Goal: Use online tool/utility: Utilize a website feature to perform a specific function

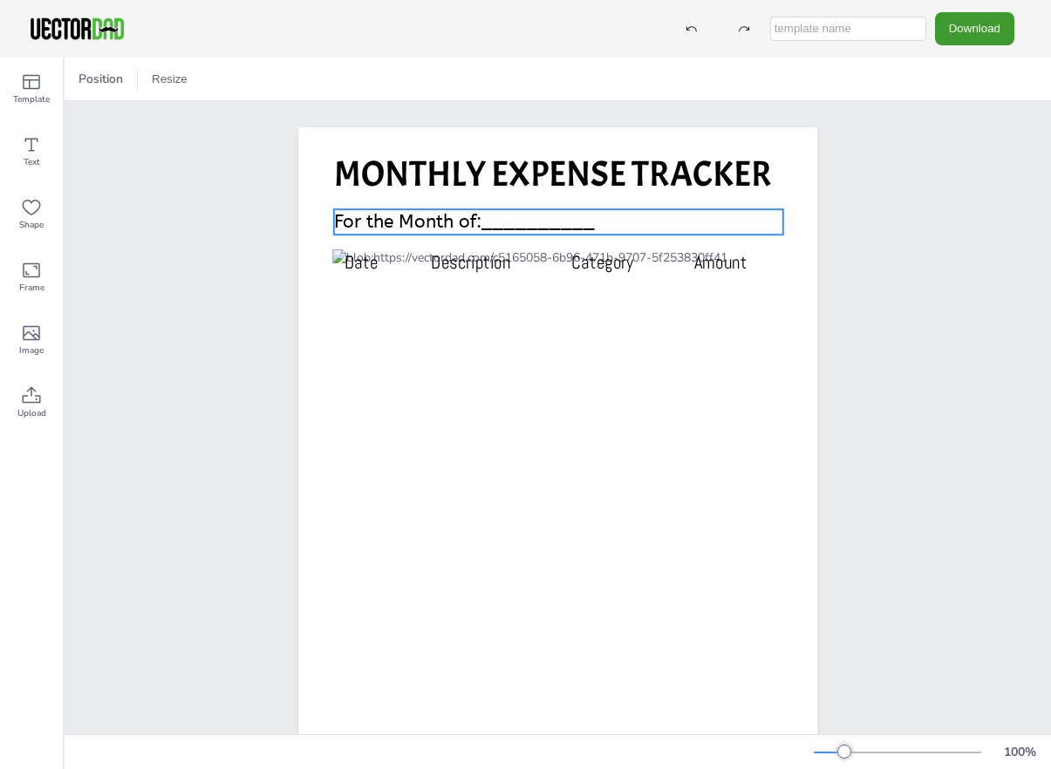
click at [415, 221] on span "For the Month of:__________" at bounding box center [464, 222] width 261 height 22
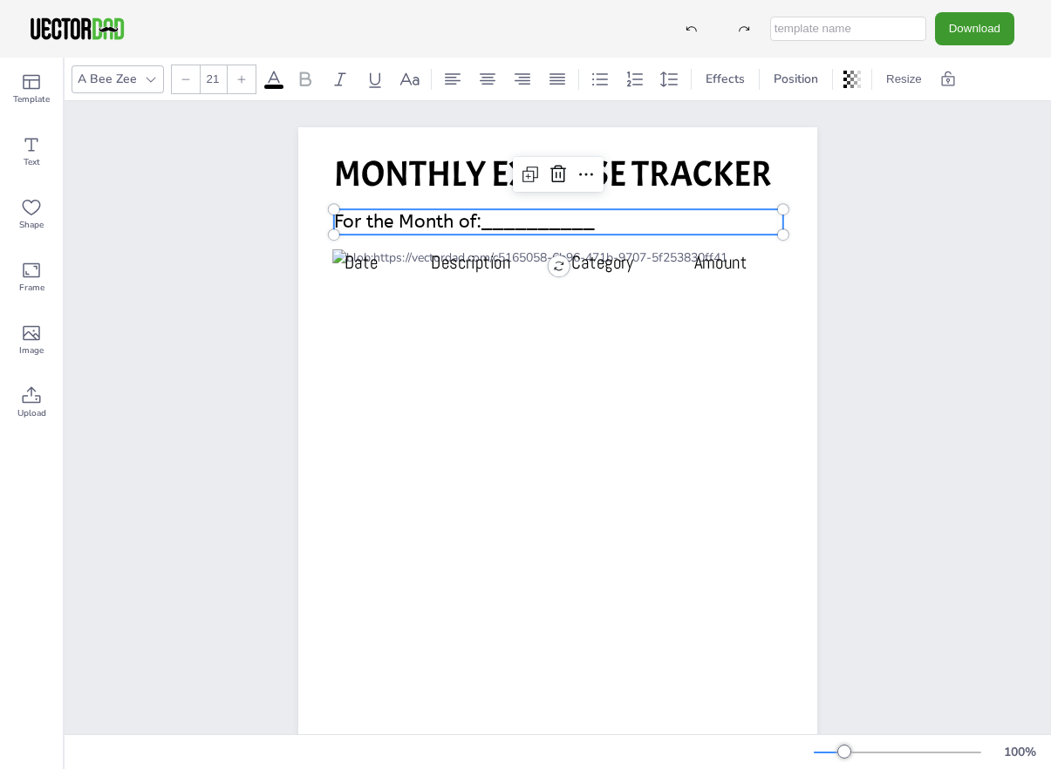
click at [415, 221] on span "For the Month of:__________" at bounding box center [464, 222] width 261 height 22
drag, startPoint x: 484, startPoint y: 220, endPoint x: 333, endPoint y: 220, distance: 150.9
click at [333, 220] on div "Date Description Category Amount MONTHLY EXPENSE TRACKER For the Month of:_____…" at bounding box center [557, 494] width 519 height 734
click at [523, 213] on span "For the Month of:__________" at bounding box center [464, 222] width 261 height 22
click at [872, 243] on div "Date Description Category Amount MONTHLY EXPENSE TRACKER For the Month of:____O…" at bounding box center [557, 494] width 669 height 787
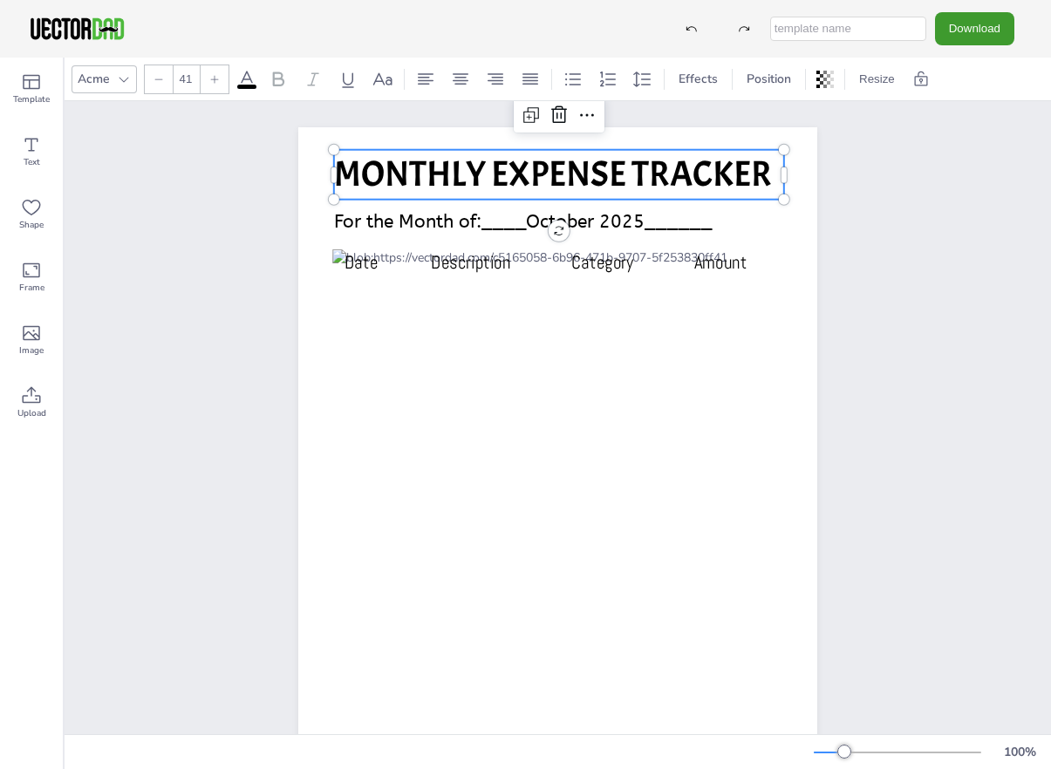
click at [461, 173] on span "MONTHLY EXPENSE TRACKER" at bounding box center [553, 174] width 438 height 45
drag, startPoint x: 485, startPoint y: 181, endPoint x: 332, endPoint y: 170, distance: 153.0
click at [332, 170] on div "Date Description Category Amount MONTHLY EXPENSE TRACKER For the Month of:____O…" at bounding box center [557, 494] width 519 height 734
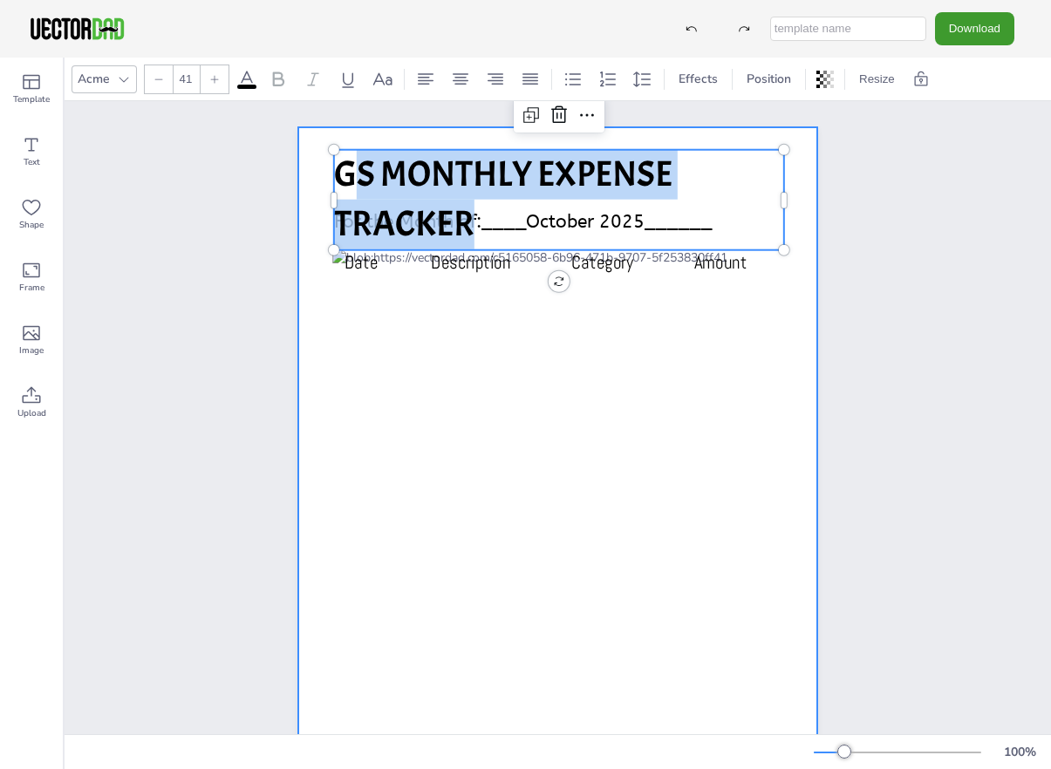
drag, startPoint x: 474, startPoint y: 231, endPoint x: 224, endPoint y: 89, distance: 287.1
click at [326, 169] on div "Date Description Category Amount GS MONTHLY EXPENSE TRACKER For the Month of:__…" at bounding box center [557, 494] width 519 height 734
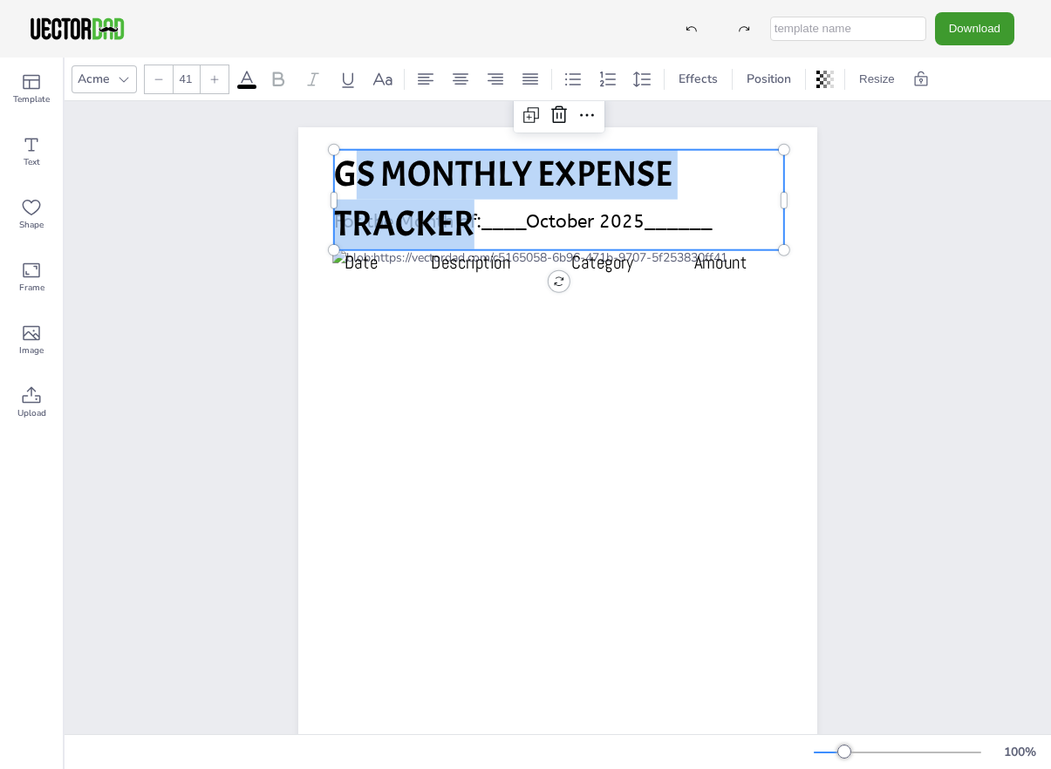
click at [164, 81] on div at bounding box center [159, 79] width 28 height 28
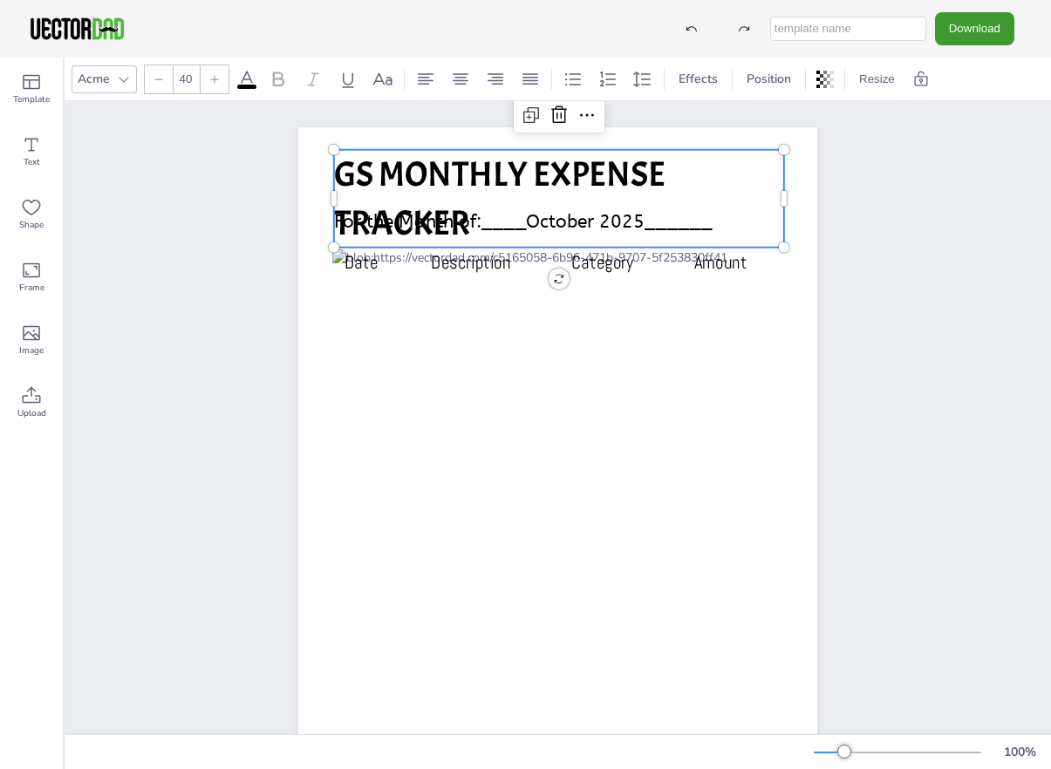
click at [164, 81] on div at bounding box center [159, 79] width 28 height 28
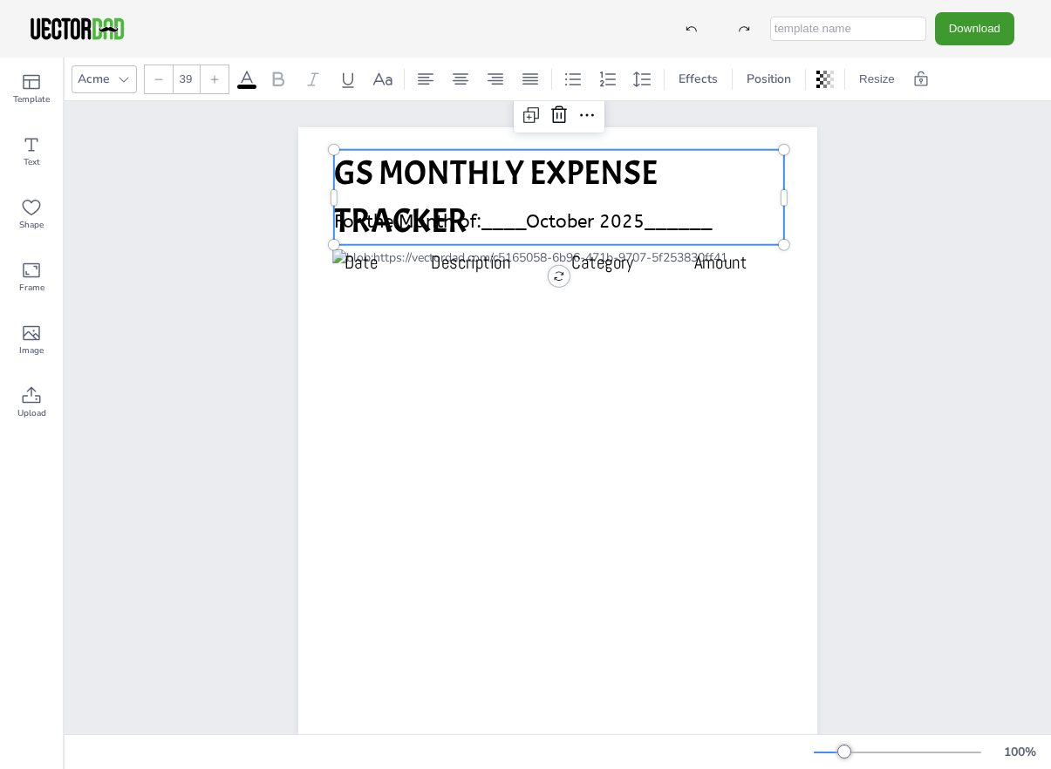
click at [164, 81] on div at bounding box center [159, 79] width 28 height 28
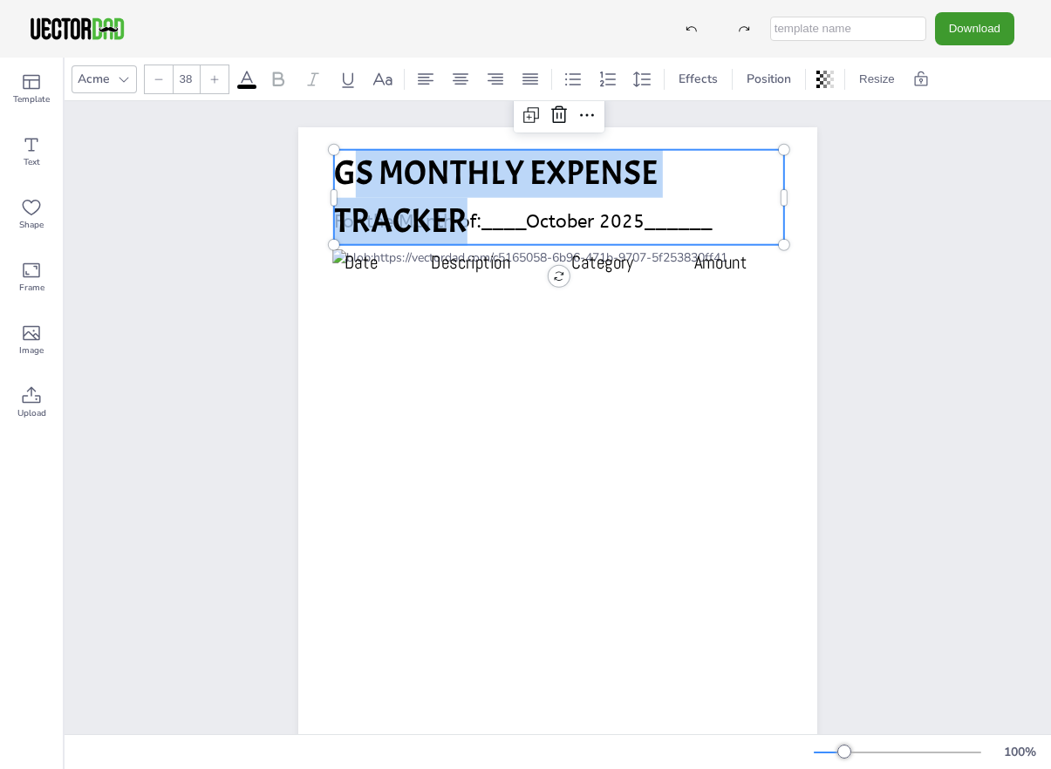
click at [164, 81] on div at bounding box center [159, 79] width 28 height 28
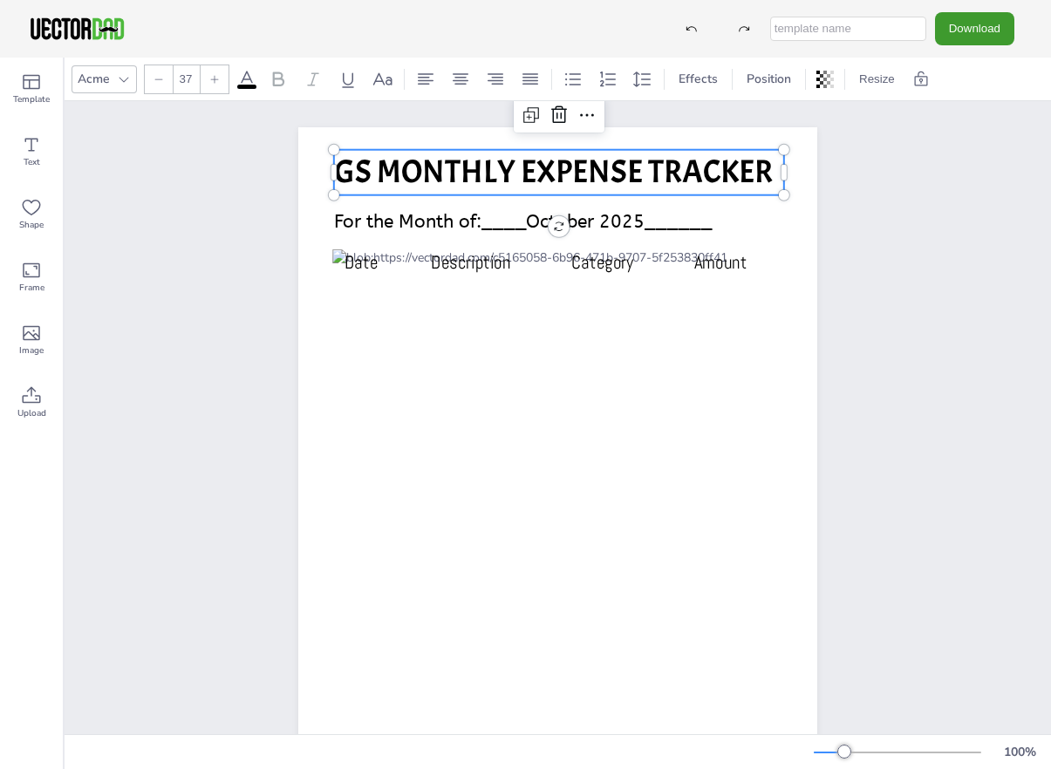
click at [164, 81] on div at bounding box center [159, 79] width 28 height 28
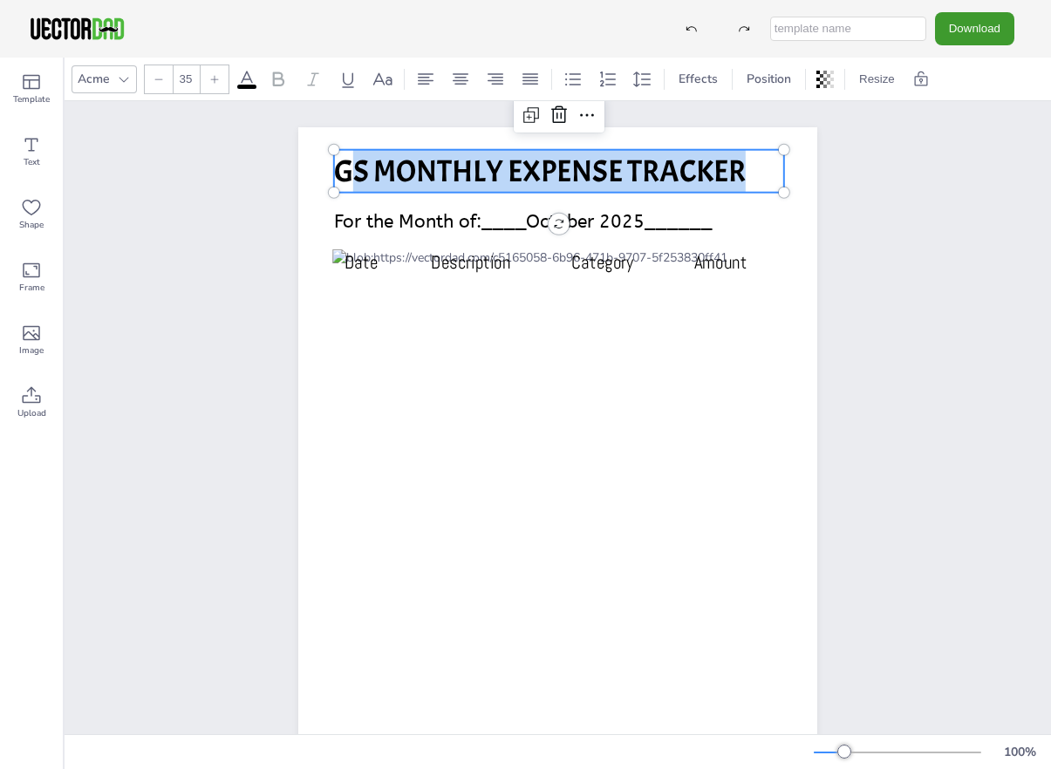
click at [164, 81] on div at bounding box center [159, 79] width 28 height 28
type input "34"
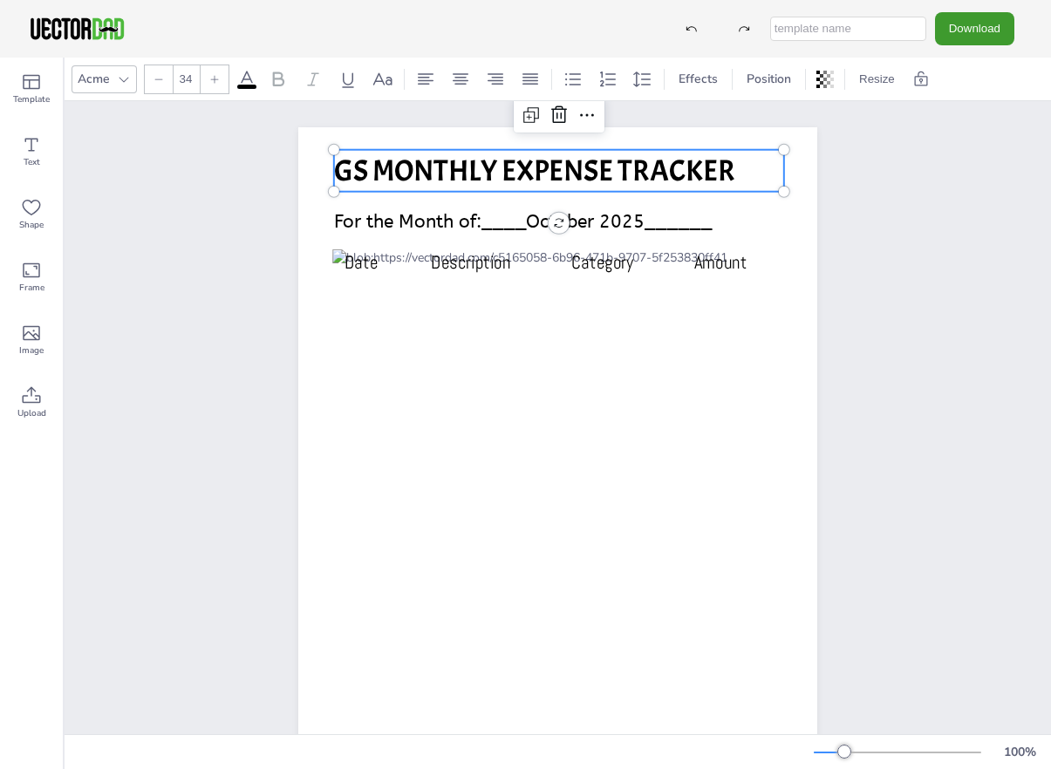
click at [276, 261] on div "Date Description Category Amount GS MONTHLY EXPENSE TRACKER For the Month of:__…" at bounding box center [557, 494] width 571 height 734
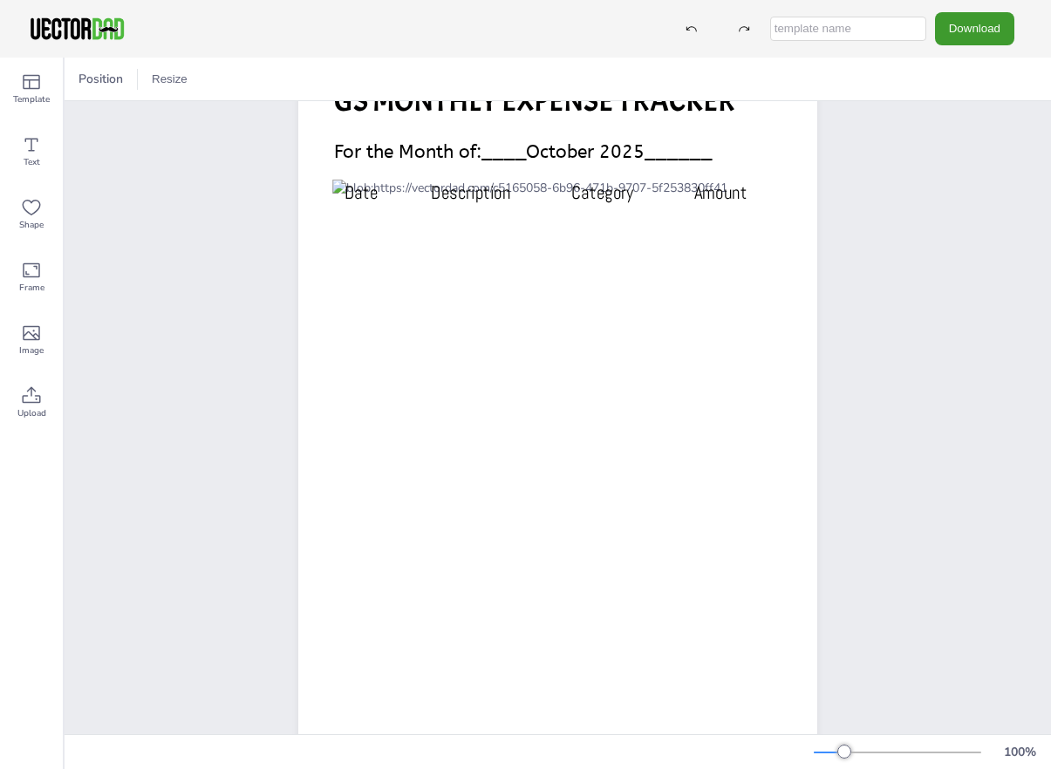
scroll to position [68, 0]
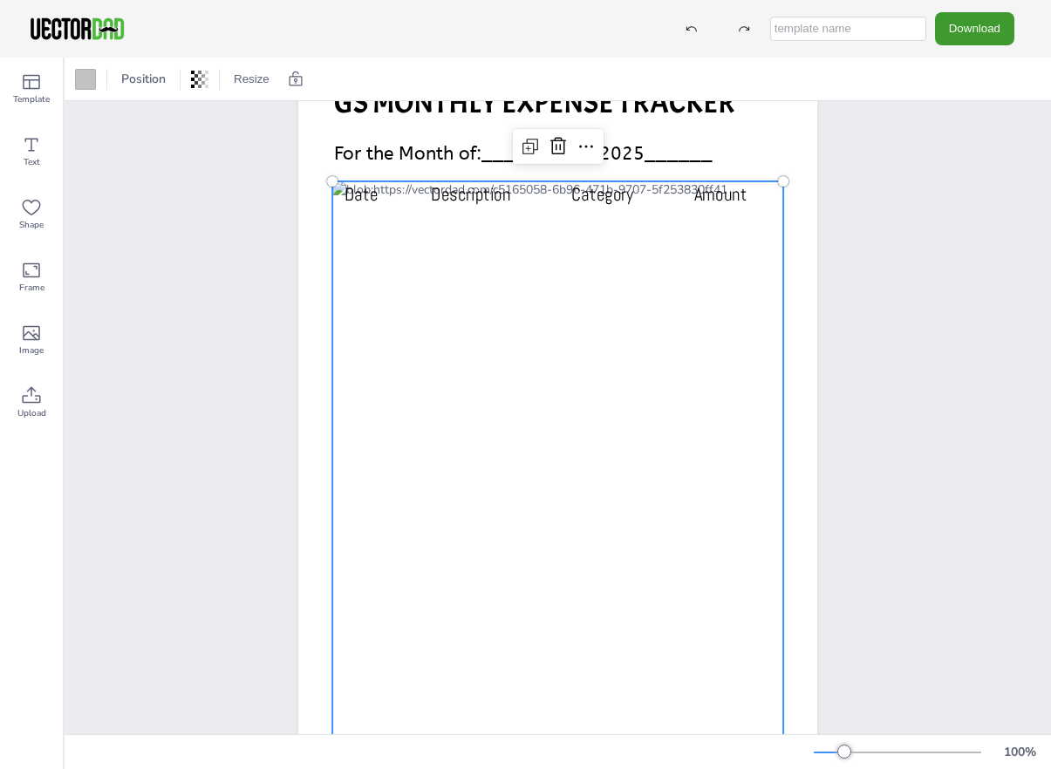
click at [355, 214] on div at bounding box center [557, 468] width 451 height 575
click at [45, 147] on div "Text" at bounding box center [31, 151] width 63 height 63
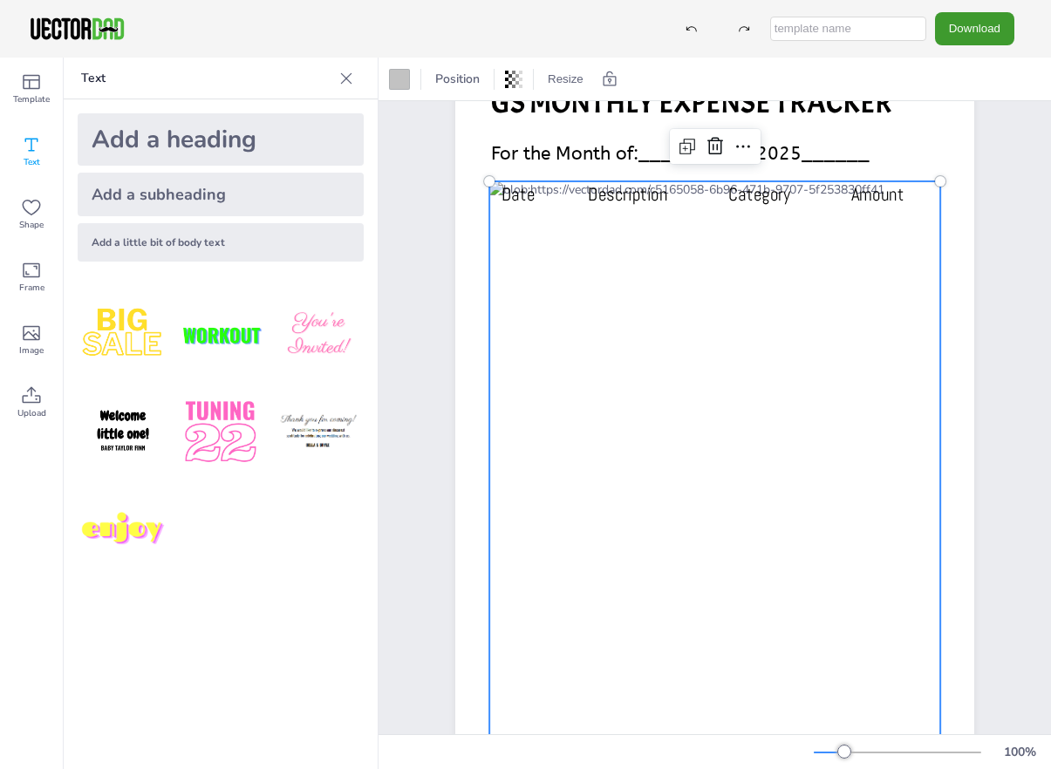
click at [530, 220] on div at bounding box center [714, 468] width 451 height 575
click at [221, 195] on div "Add a subheading" at bounding box center [221, 195] width 286 height 44
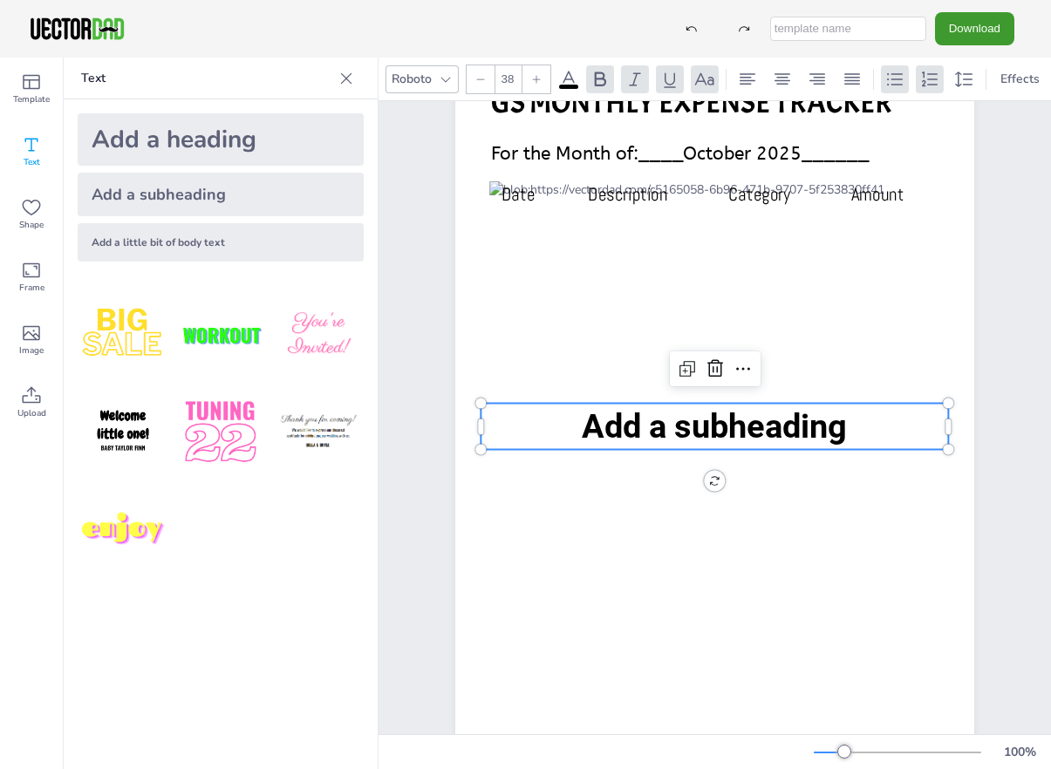
click at [651, 429] on span "Add a subheading" at bounding box center [714, 426] width 265 height 38
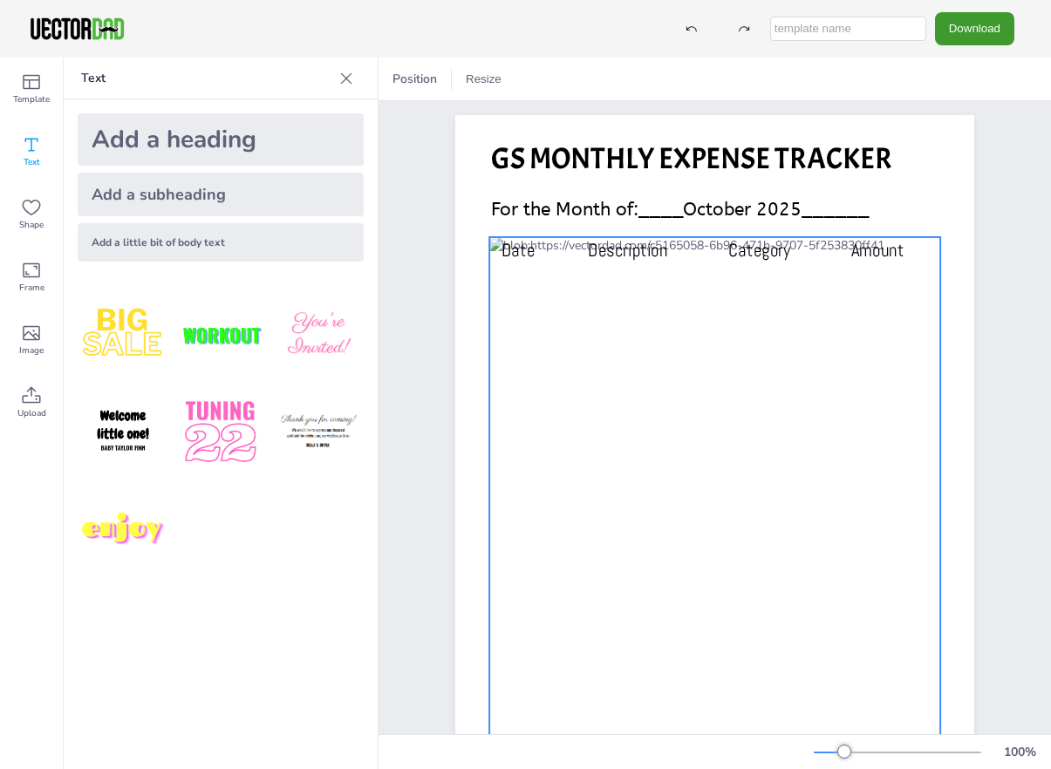
scroll to position [0, 0]
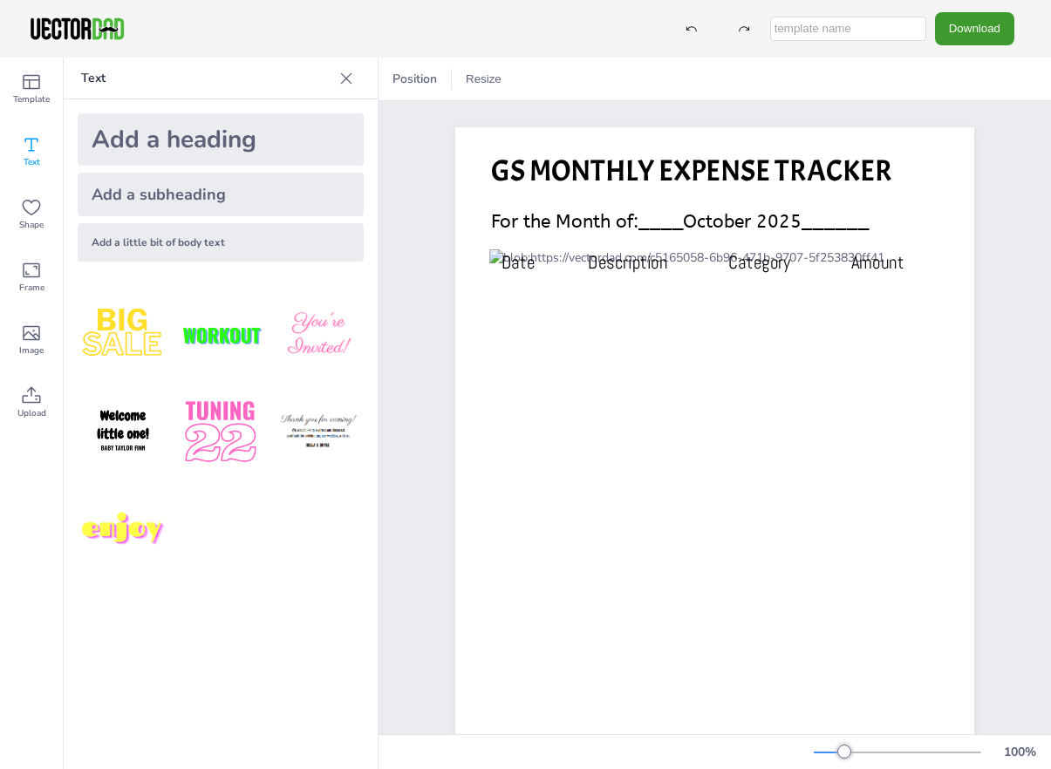
click at [338, 75] on icon at bounding box center [345, 78] width 17 height 17
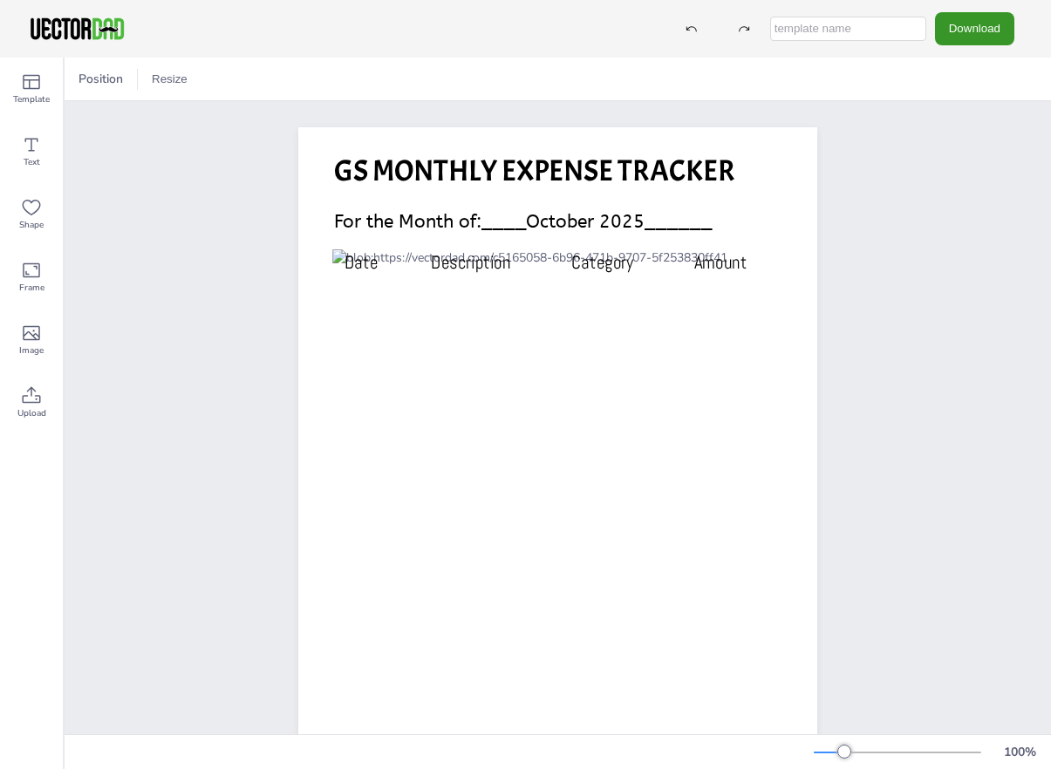
click at [962, 30] on button "Download" at bounding box center [974, 28] width 79 height 32
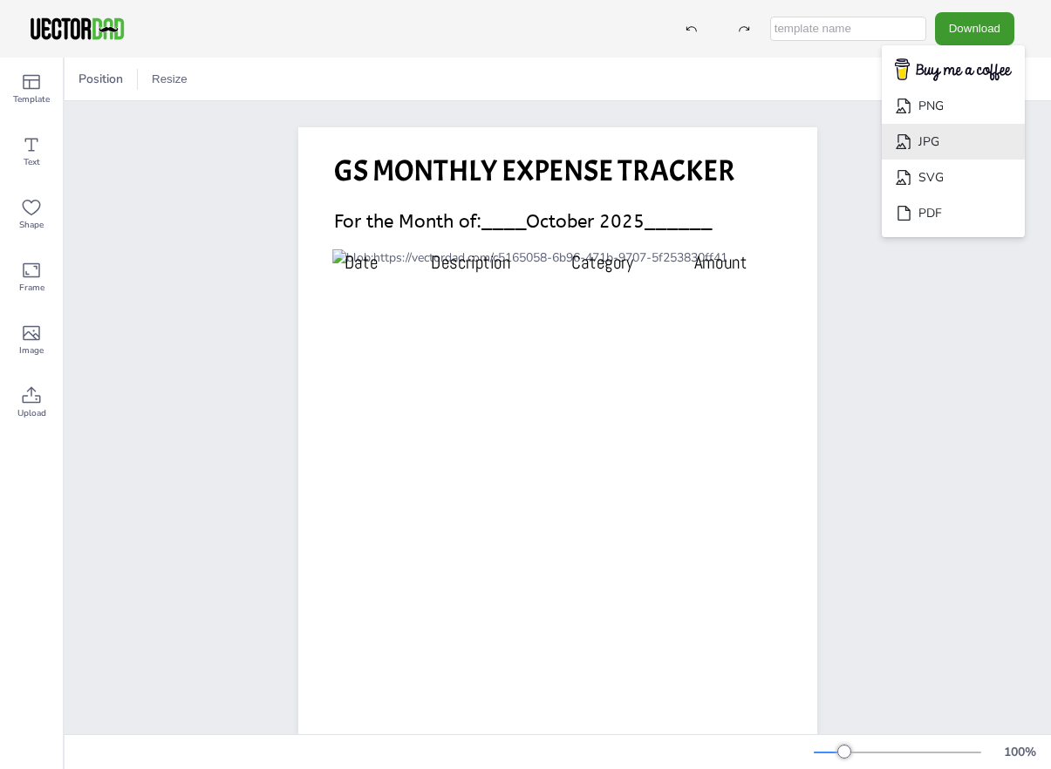
click at [998, 144] on li "JPG" at bounding box center [953, 142] width 143 height 36
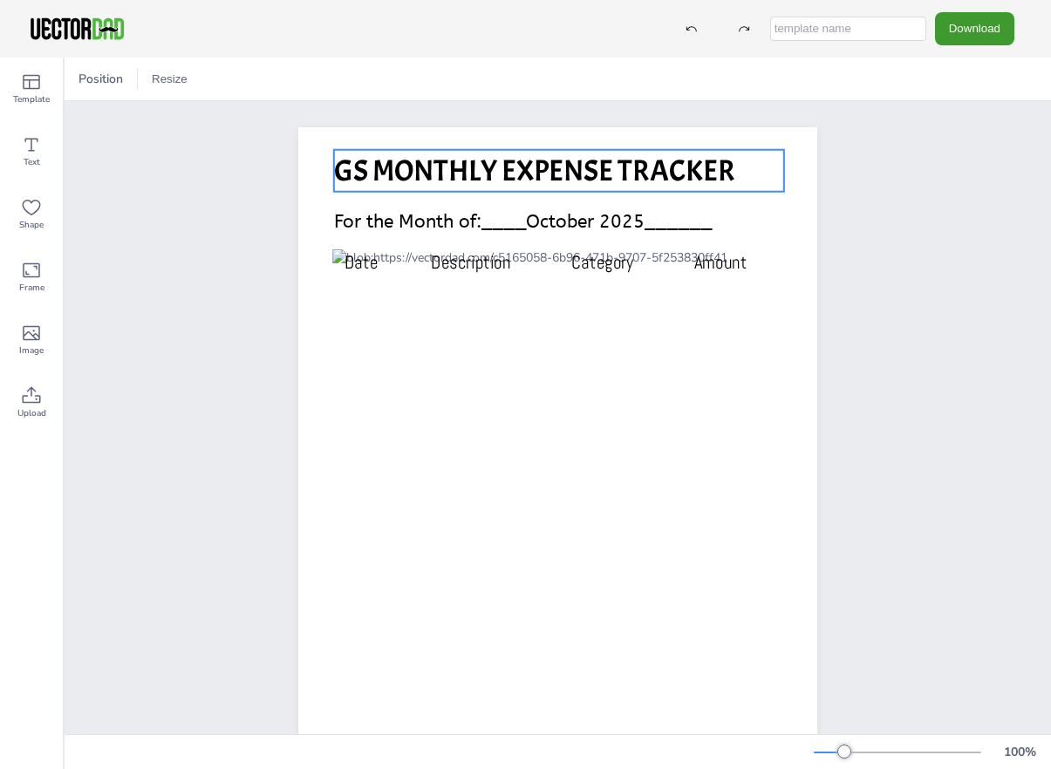
click at [577, 176] on span "GS MONTHLY EXPENSE TRACKER" at bounding box center [534, 170] width 401 height 37
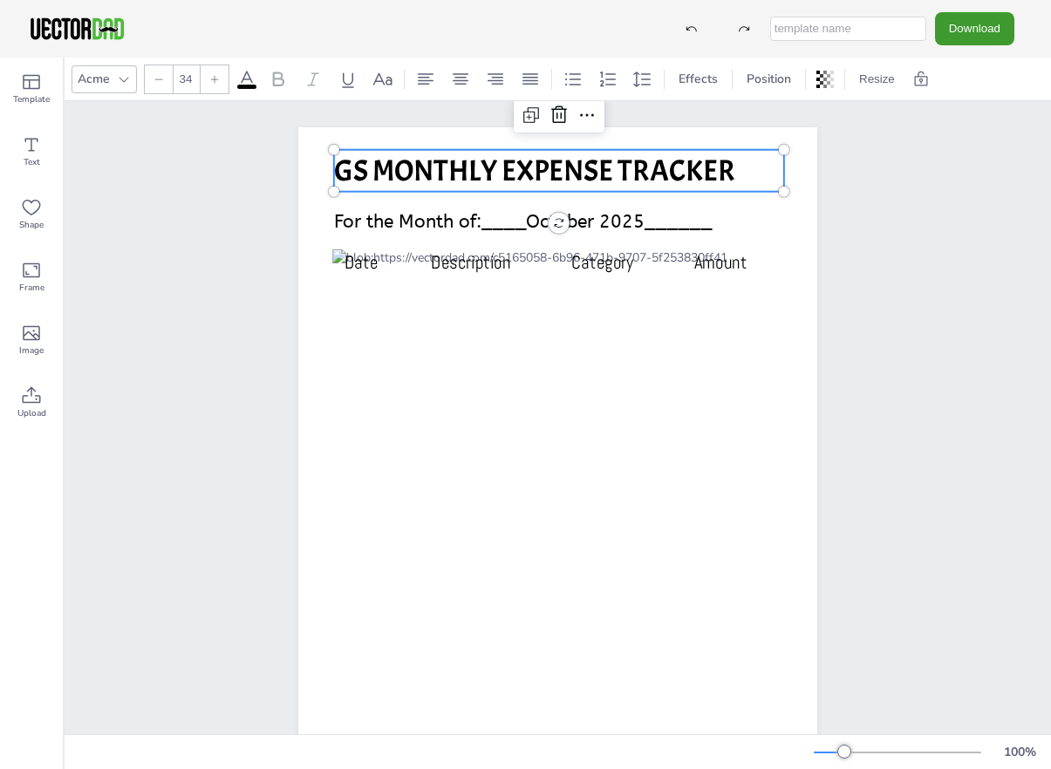
click at [384, 174] on span "GS MONTHLY EXPENSE TRACKER" at bounding box center [534, 170] width 401 height 37
click at [341, 172] on div at bounding box center [334, 171] width 14 height 42
click at [373, 169] on span "GS MONTHLY EXPENSE TRACKER" at bounding box center [535, 170] width 401 height 37
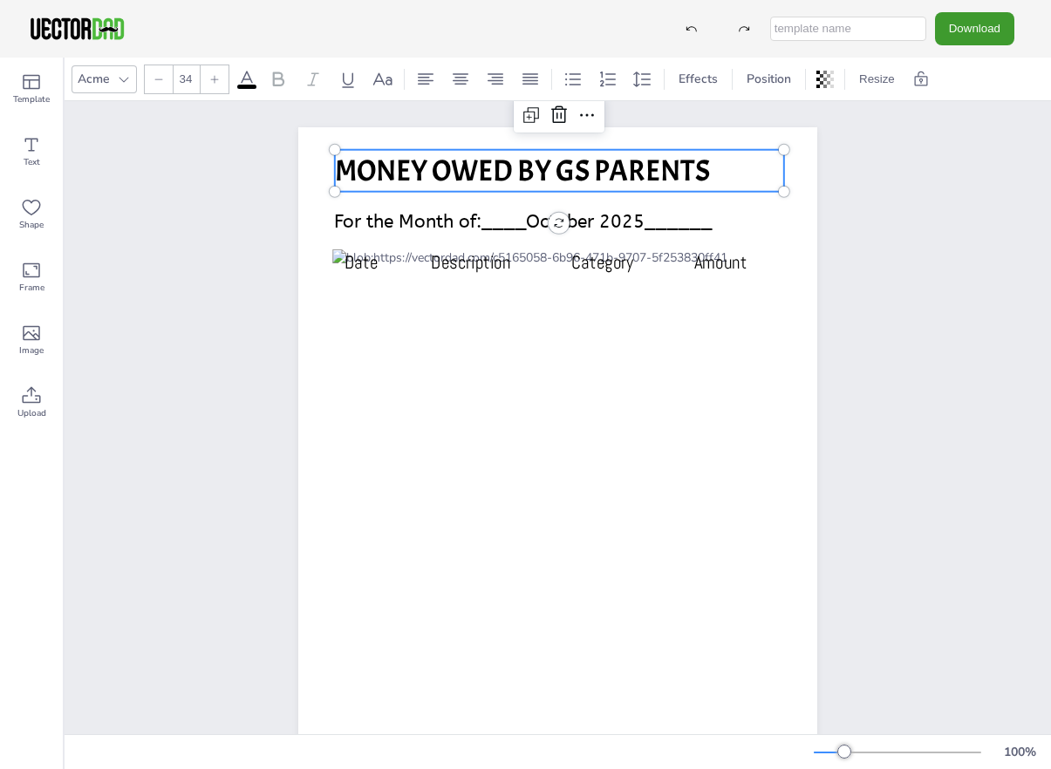
click at [916, 166] on div "Date Description Category Amount MONEY OWED BY GS PARENTS For the Month of:____…" at bounding box center [558, 494] width 986 height 787
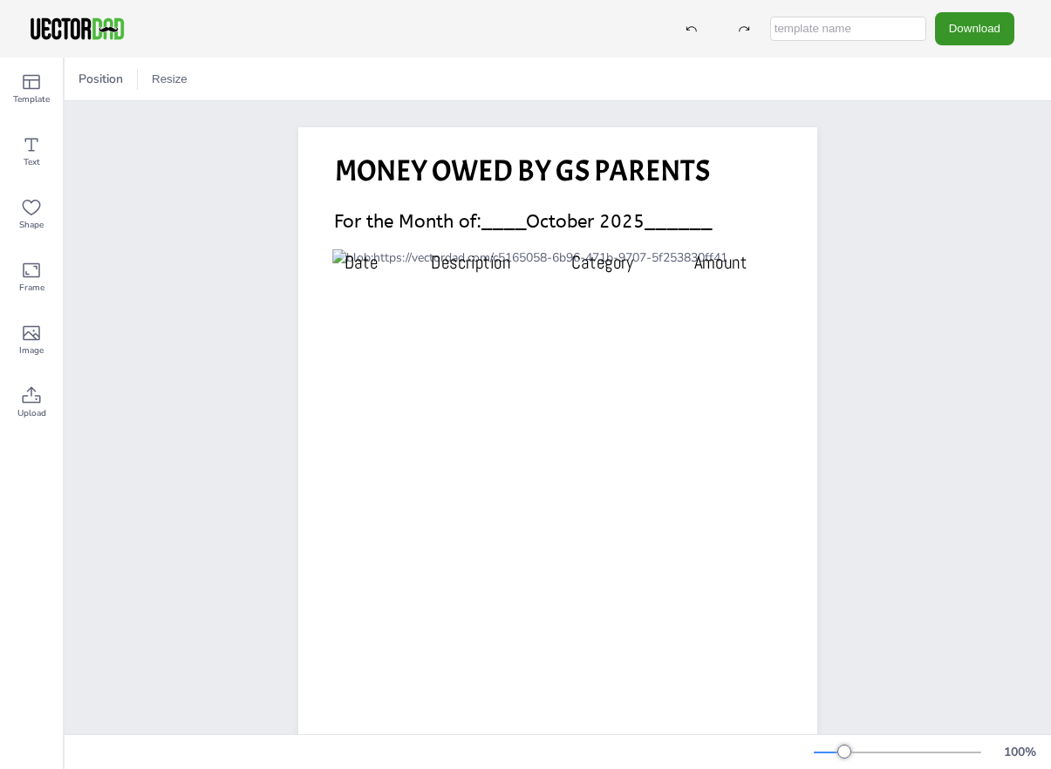
click at [995, 19] on button "Download" at bounding box center [974, 28] width 79 height 32
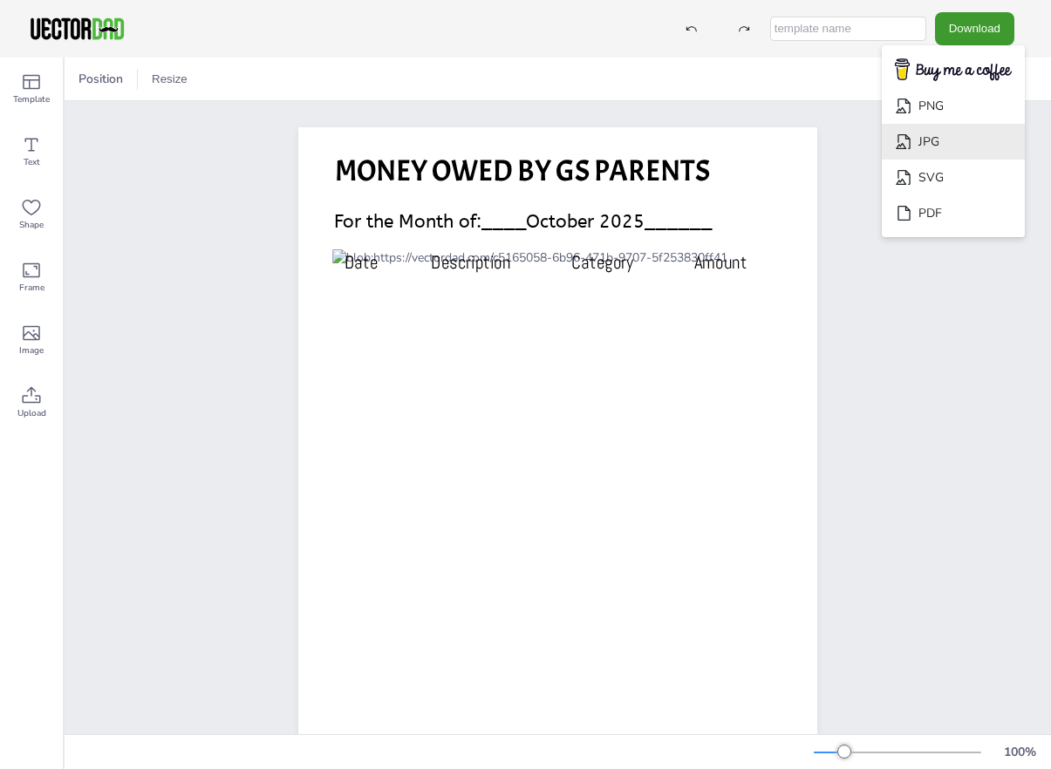
click at [986, 146] on li "JPG" at bounding box center [953, 142] width 143 height 36
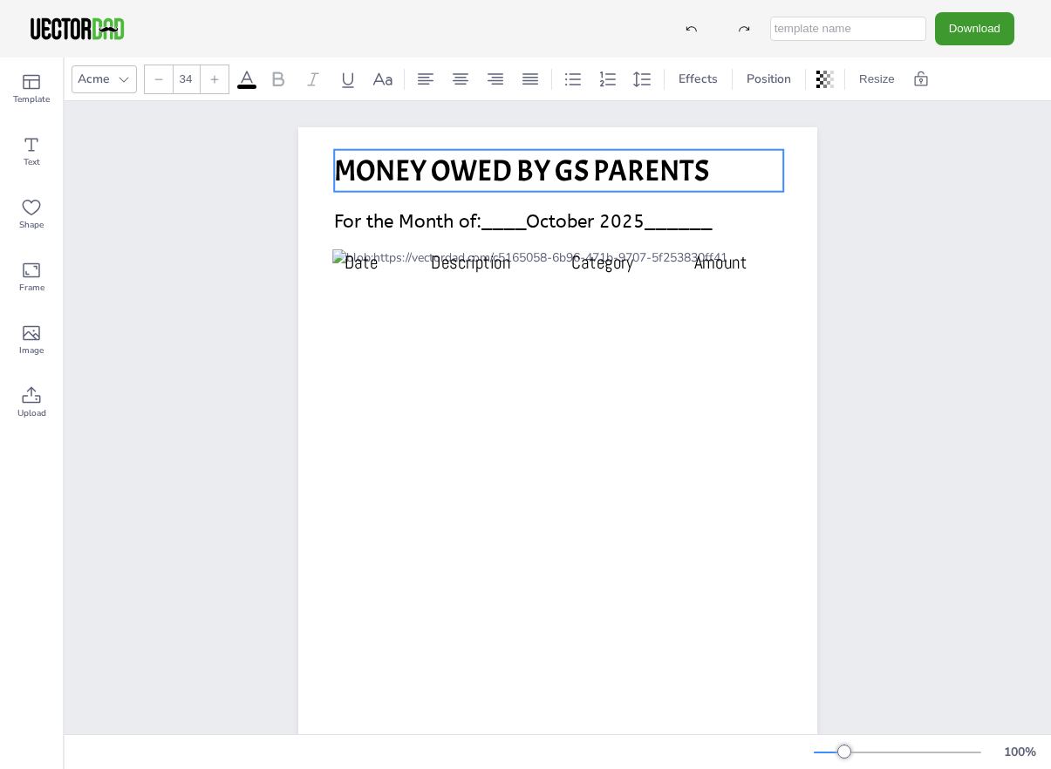
click at [637, 174] on span "MONEY OWED BY GS PARENTS" at bounding box center [521, 170] width 375 height 37
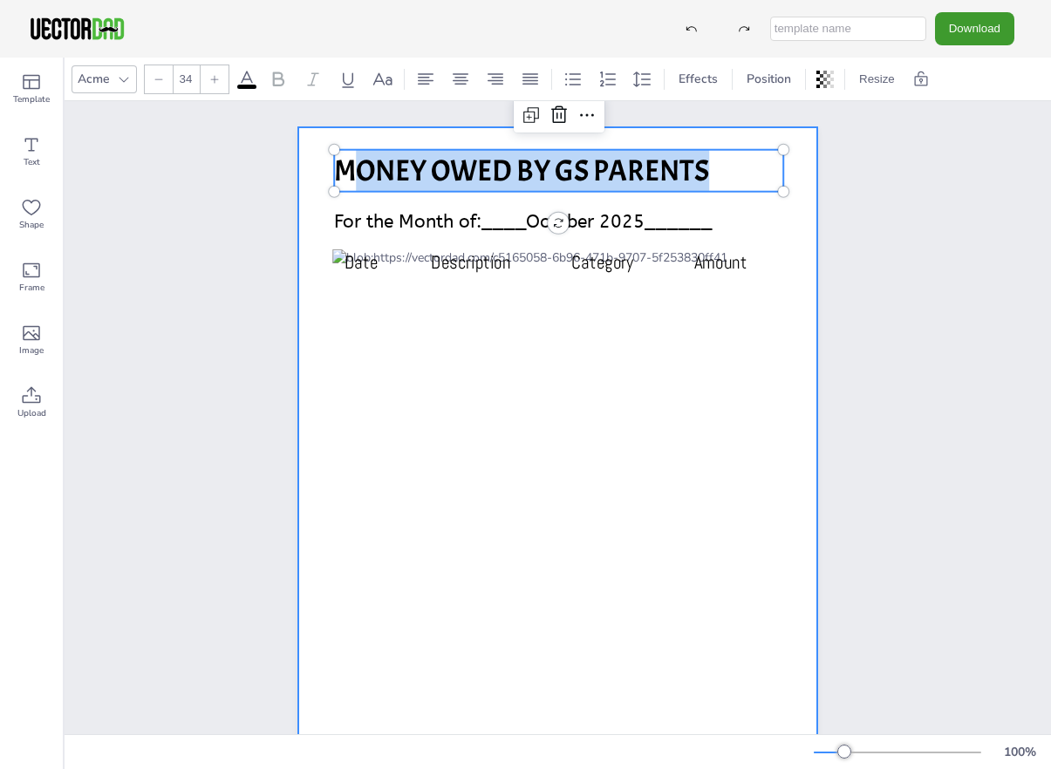
drag, startPoint x: 726, startPoint y: 174, endPoint x: 320, endPoint y: 168, distance: 406.4
click at [320, 168] on div "Date Description Category Amount MONEY OWED BY GS PARENTS For the Month of:____…" at bounding box center [557, 494] width 519 height 734
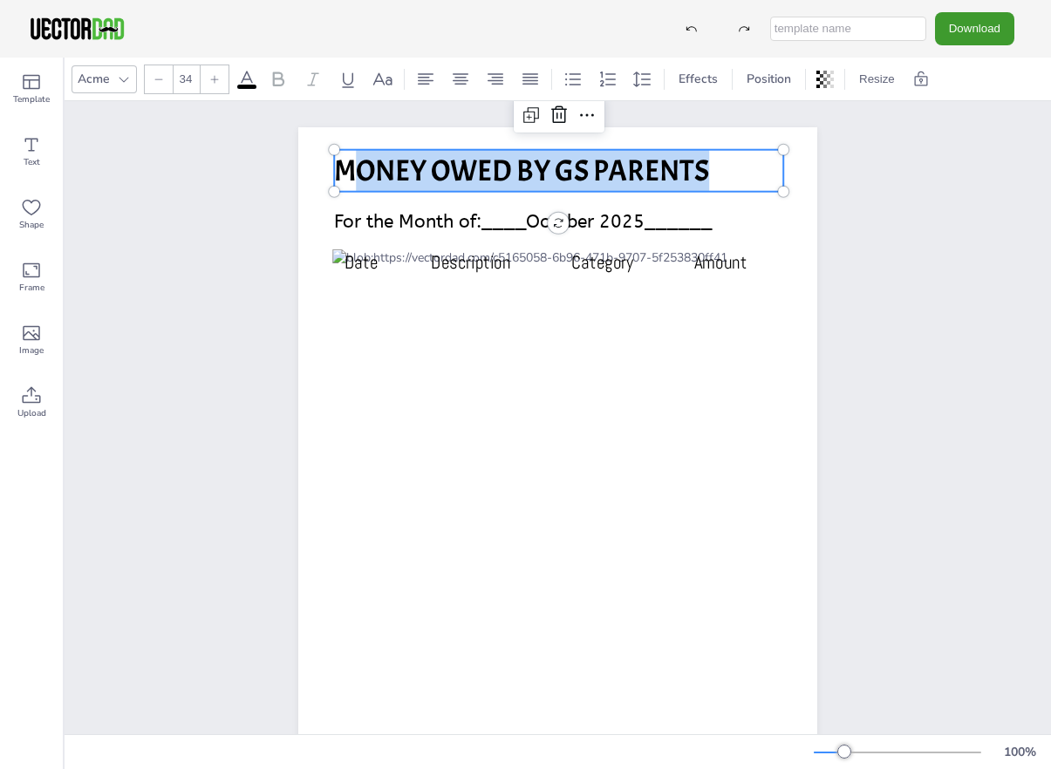
click at [419, 168] on span "MONEY OWED BY GS PARENTS" at bounding box center [521, 170] width 375 height 37
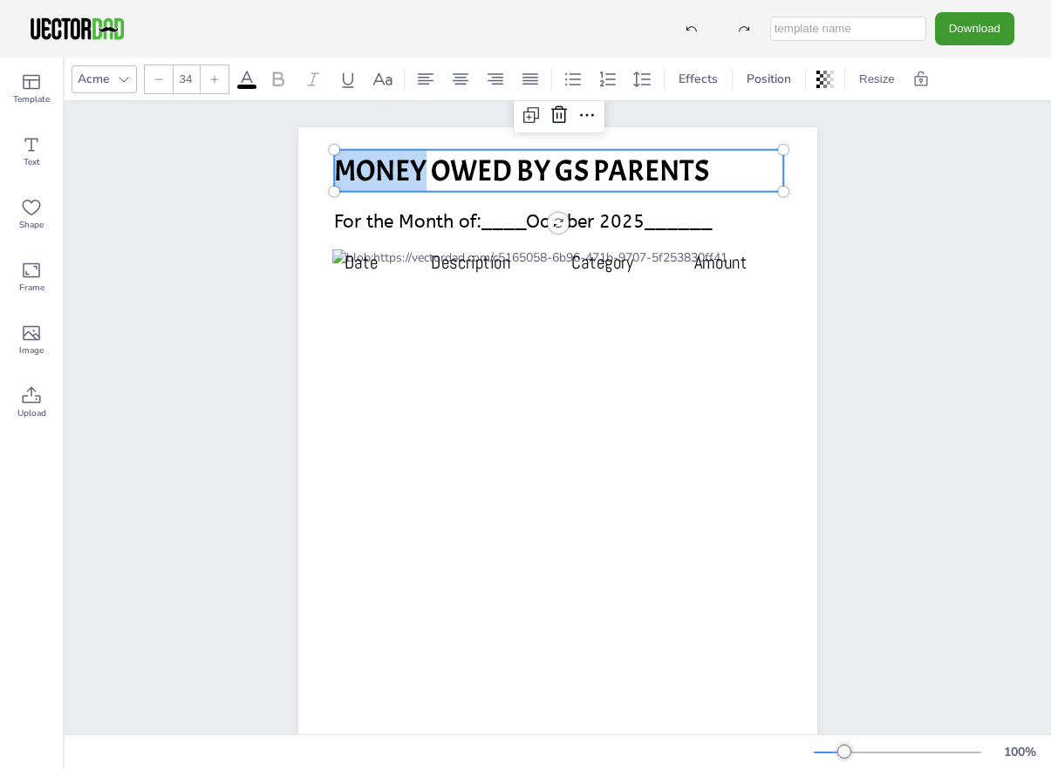
click at [419, 168] on span "MONEY OWED BY GS PARENTS" at bounding box center [521, 170] width 375 height 37
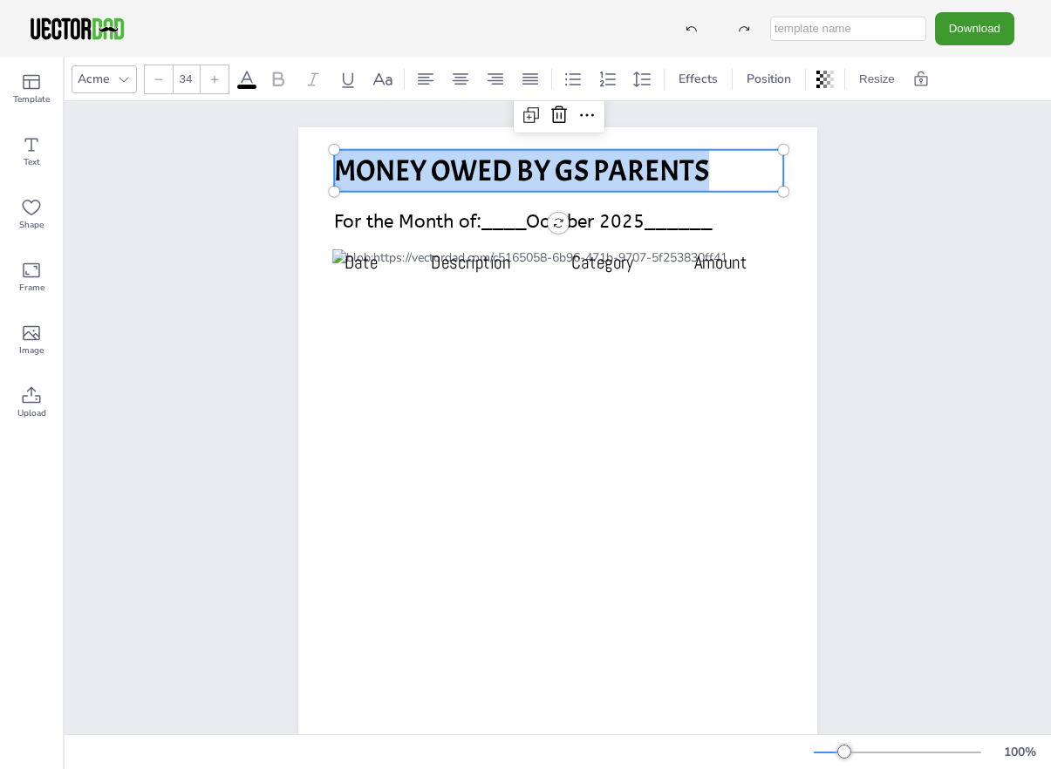
click at [419, 168] on span "MONEY OWED BY GS PARENTS" at bounding box center [521, 170] width 375 height 37
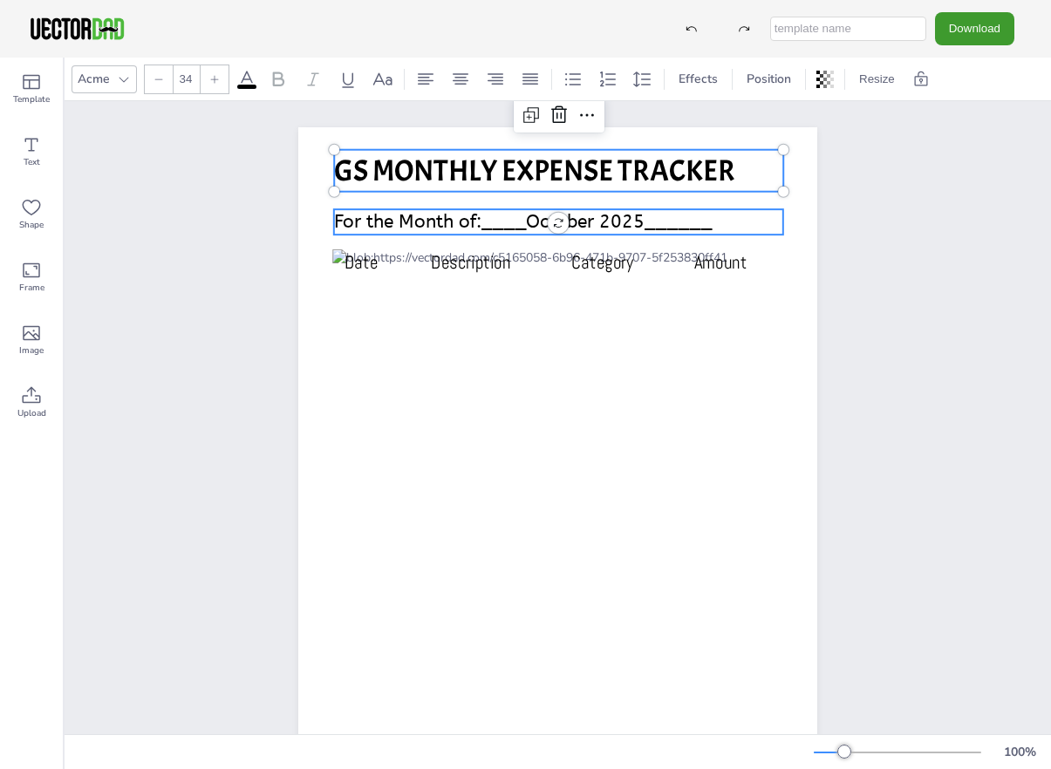
type input "21"
click at [595, 221] on span "For the Month of:____October 2025______" at bounding box center [523, 222] width 378 height 22
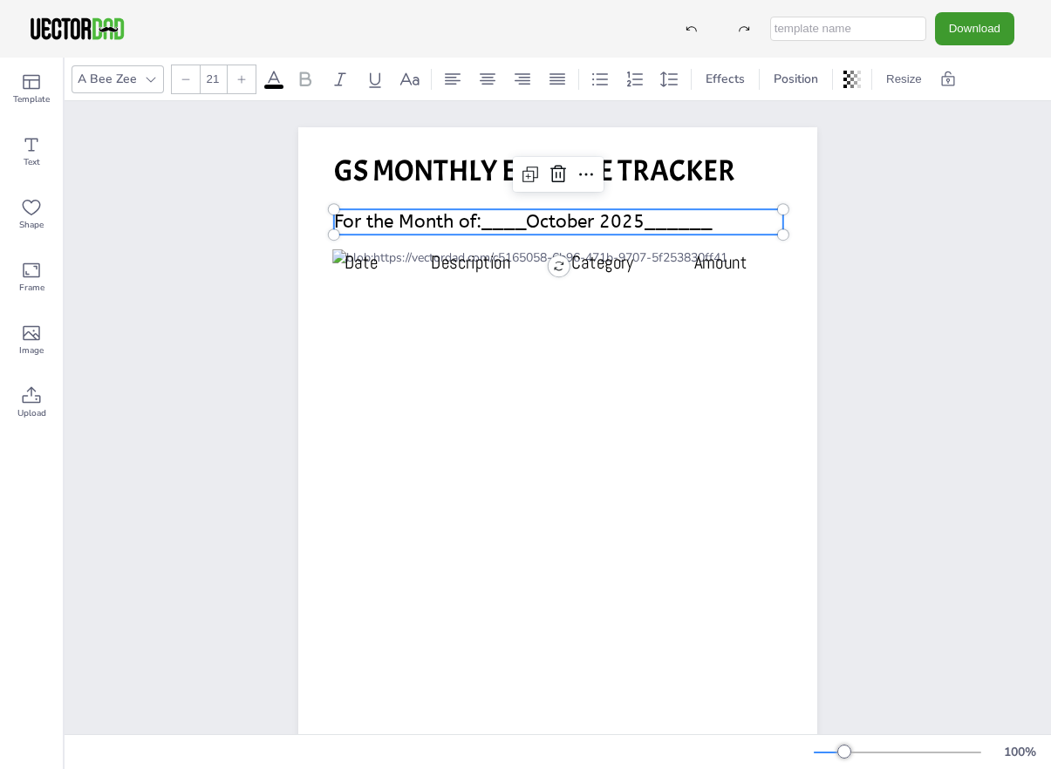
click at [595, 221] on span "For the Month of:____October 2025______" at bounding box center [523, 222] width 378 height 22
drag, startPoint x: 603, startPoint y: 221, endPoint x: 530, endPoint y: 221, distance: 72.4
click at [530, 221] on span "For the Month of:____October 2025______" at bounding box center [523, 222] width 378 height 22
click at [972, 31] on button "Download" at bounding box center [974, 28] width 79 height 32
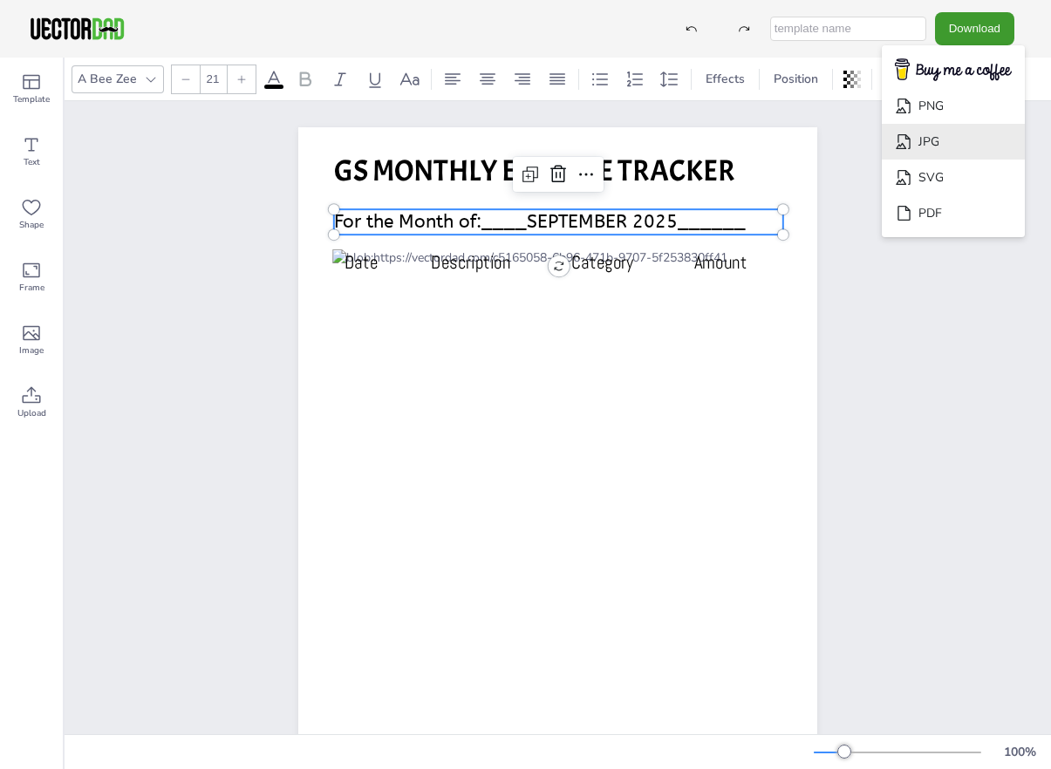
click at [985, 148] on li "JPG" at bounding box center [953, 142] width 143 height 36
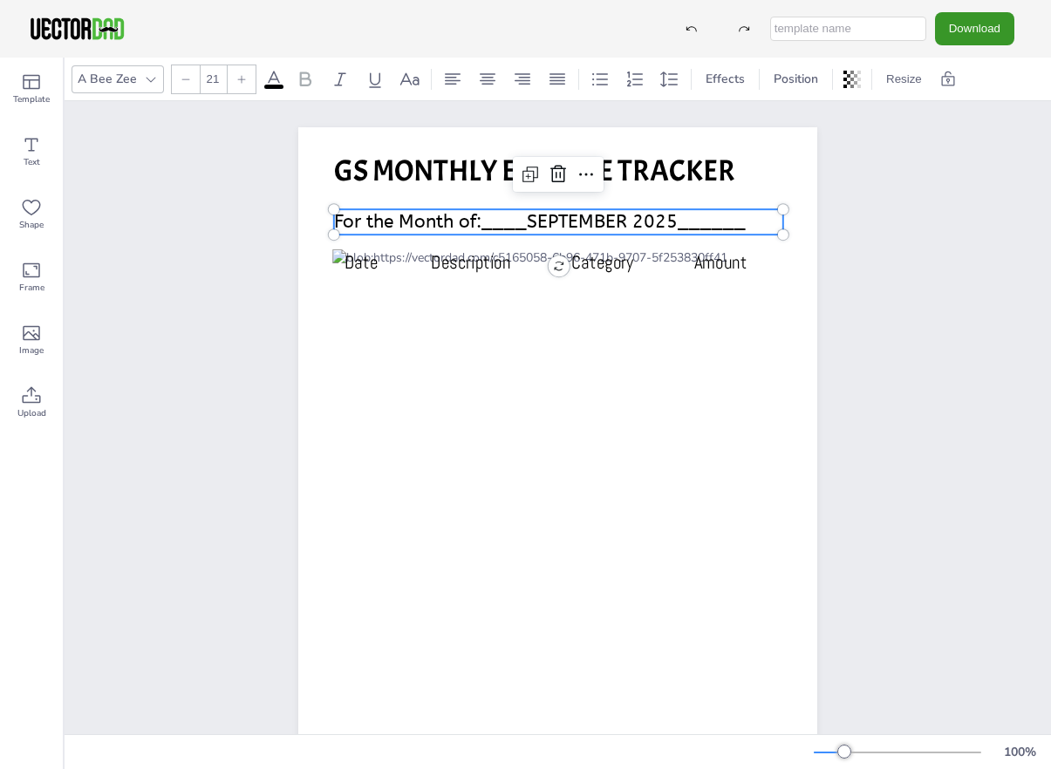
click at [992, 38] on button "Download" at bounding box center [974, 28] width 79 height 32
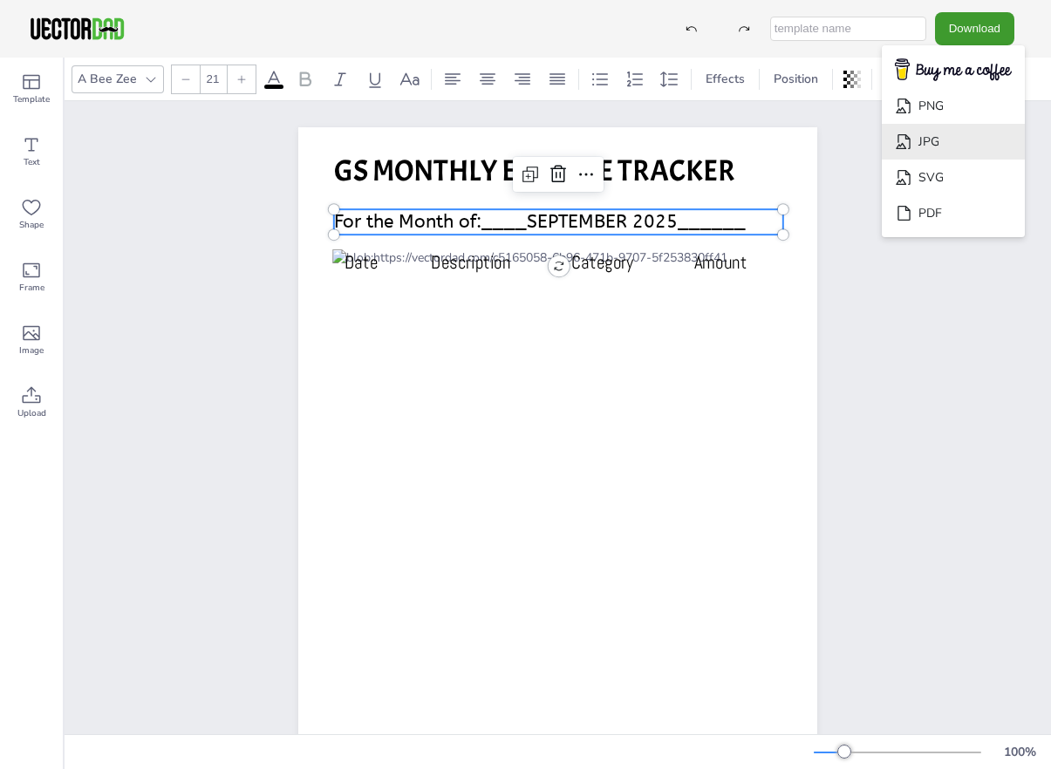
click at [975, 148] on li "JPG" at bounding box center [953, 142] width 143 height 36
